Goal: Transaction & Acquisition: Subscribe to service/newsletter

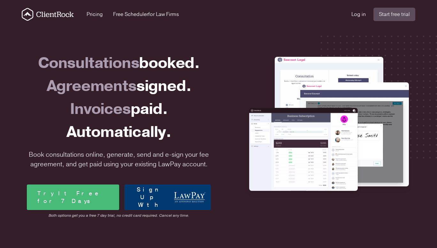
click at [93, 198] on link "Try It Free for 7 Days" at bounding box center [73, 197] width 92 height 26
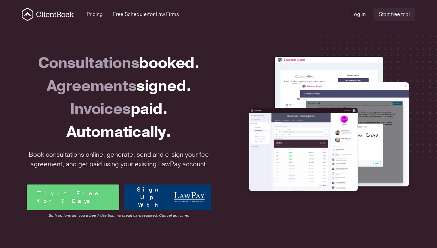
click at [397, 18] on link "Start free trial" at bounding box center [394, 14] width 42 height 13
click at [165, 206] on link "Sign Up With" at bounding box center [167, 197] width 86 height 26
click at [171, 188] on link "Sign Up With" at bounding box center [167, 197] width 86 height 26
click at [399, 14] on link "Start free trial" at bounding box center [394, 14] width 42 height 13
